Goal: Task Accomplishment & Management: Manage account settings

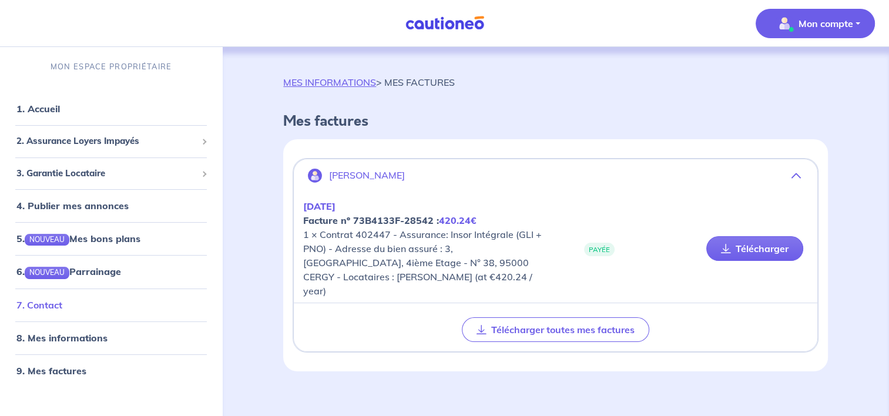
click at [43, 306] on link "7. Contact" at bounding box center [39, 305] width 46 height 12
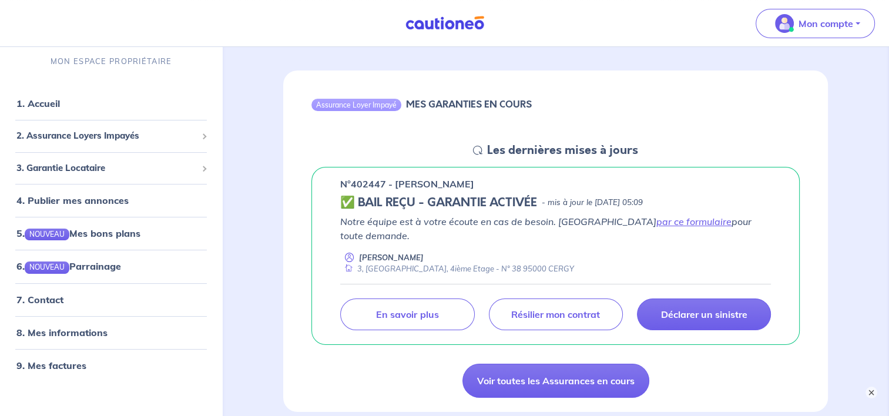
scroll to position [118, 0]
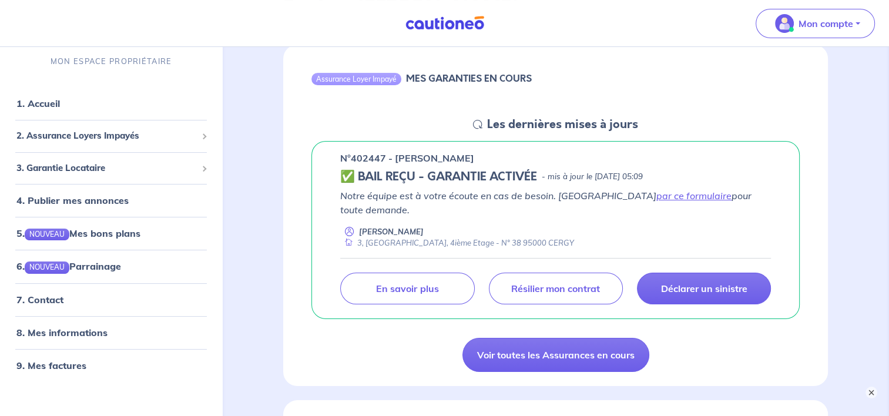
drag, startPoint x: 335, startPoint y: 159, endPoint x: 488, endPoint y: 150, distance: 153.1
click at [488, 150] on div "n°402447 - [PERSON_NAME] ✅ BAIL REÇU - GARANTIE ACTIVÉE - mis à jour le [DATE] …" at bounding box center [556, 230] width 489 height 179
copy p "n°402447 - [PERSON_NAME]"
click at [36, 301] on link "7. Contact" at bounding box center [39, 299] width 46 height 12
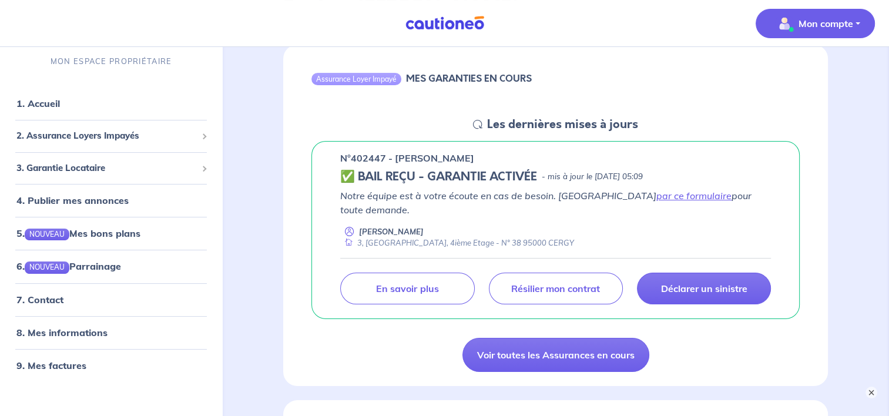
drag, startPoint x: 818, startPoint y: 21, endPoint x: 818, endPoint y: 12, distance: 8.3
click at [821, 20] on p "Mon compte" at bounding box center [826, 23] width 55 height 14
click at [817, 98] on link "Me déconnecter" at bounding box center [804, 101] width 95 height 19
